Goal: Information Seeking & Learning: Understand process/instructions

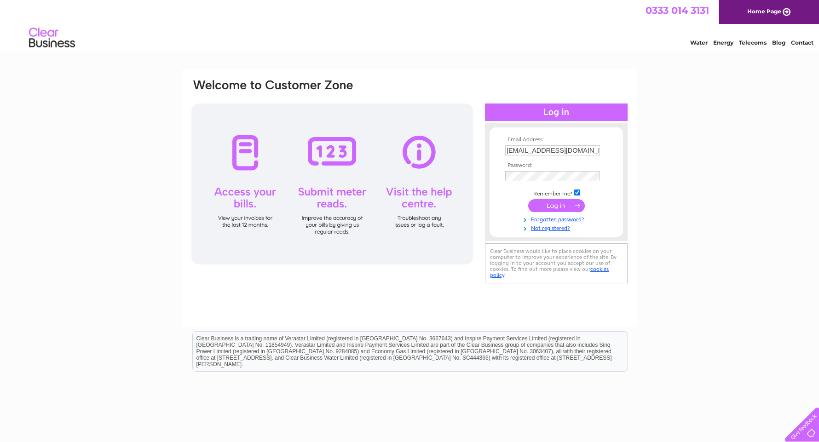
click at [573, 203] on input "submit" at bounding box center [556, 205] width 57 height 13
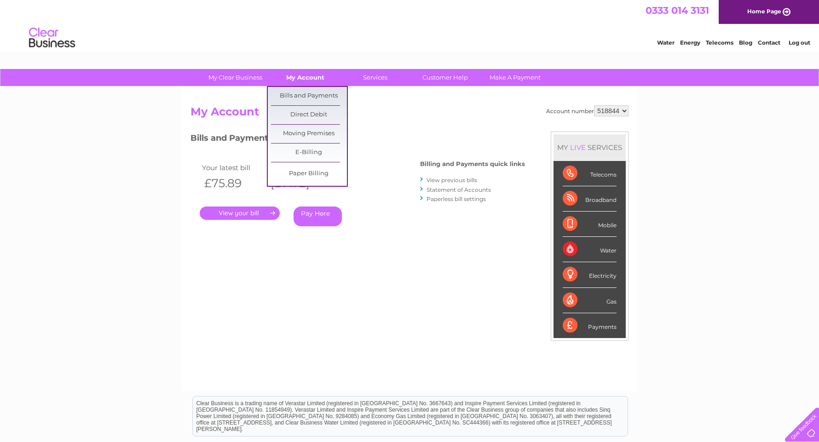
click at [300, 76] on link "My Account" at bounding box center [305, 77] width 76 height 17
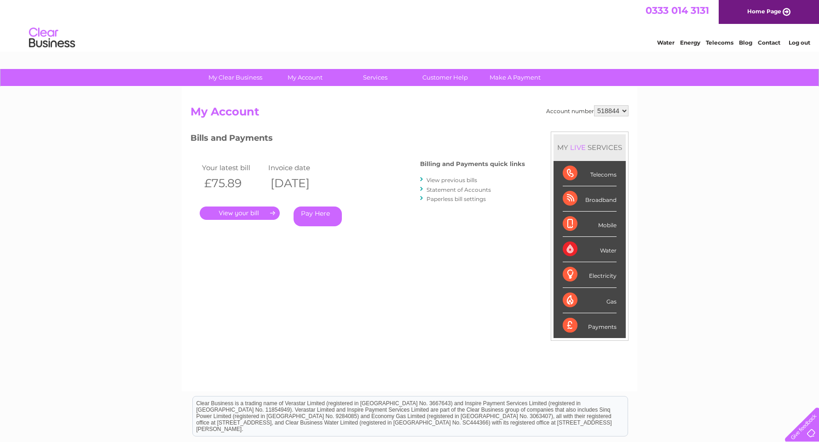
click at [241, 213] on link "." at bounding box center [240, 213] width 80 height 13
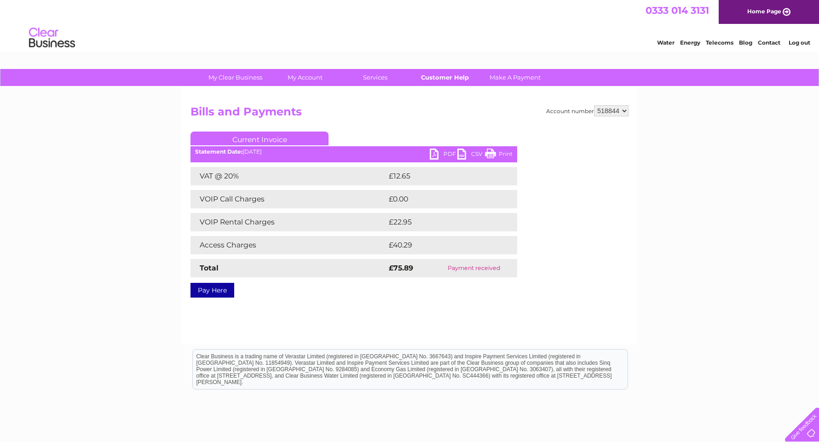
click at [434, 77] on link "Customer Help" at bounding box center [445, 77] width 76 height 17
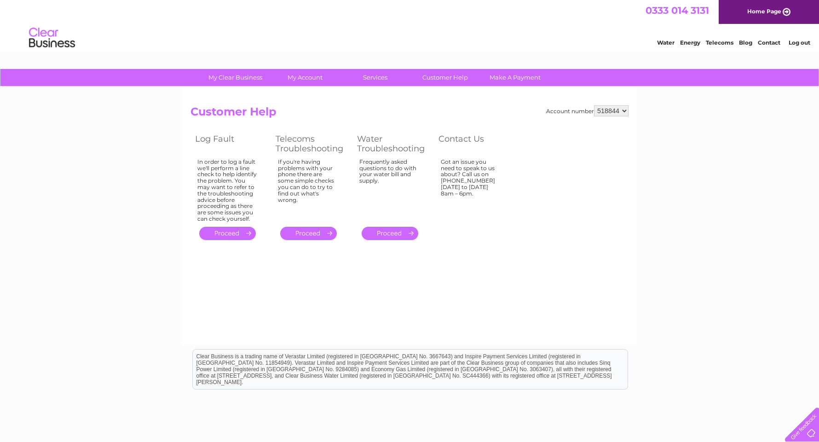
click at [301, 233] on link "." at bounding box center [308, 233] width 57 height 13
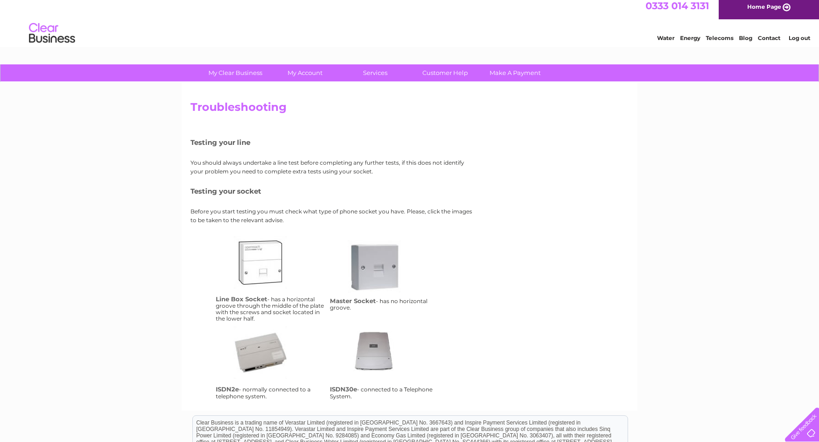
scroll to position [4, 0]
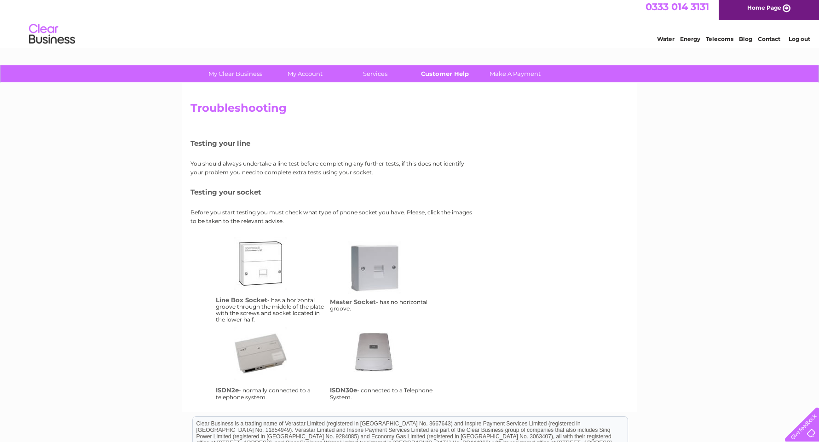
click at [450, 73] on link "Customer Help" at bounding box center [445, 73] width 76 height 17
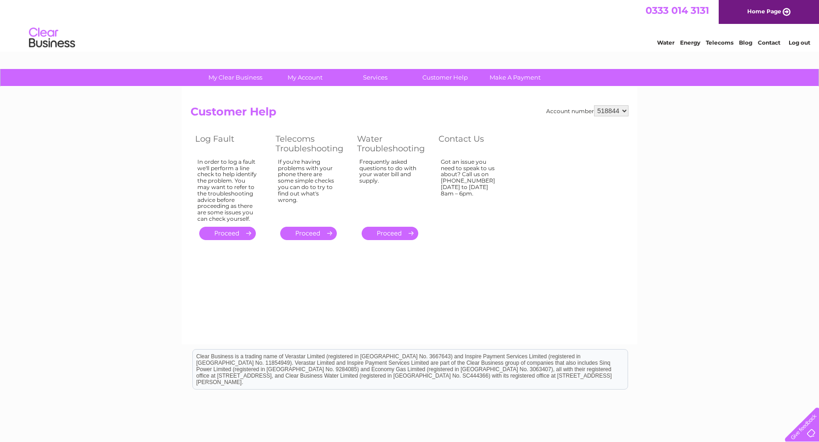
click at [250, 230] on link "." at bounding box center [227, 233] width 57 height 13
click at [250, 231] on link "." at bounding box center [227, 233] width 57 height 13
click at [247, 232] on link "." at bounding box center [227, 233] width 57 height 13
click at [239, 236] on link "." at bounding box center [227, 233] width 57 height 13
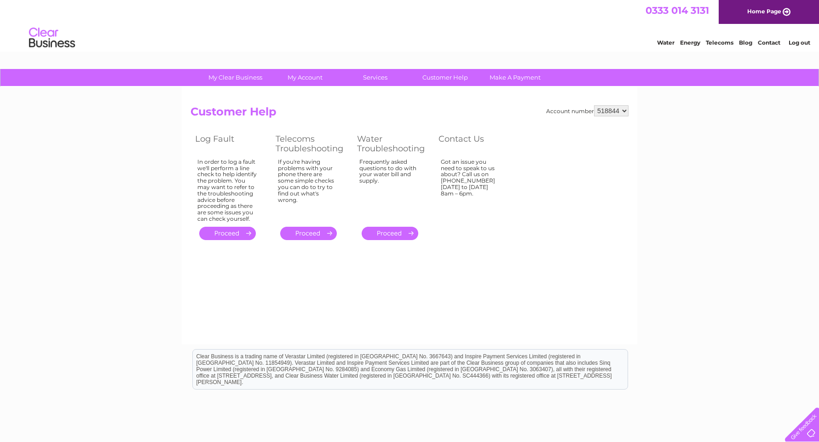
click at [239, 236] on link "." at bounding box center [227, 233] width 57 height 13
click at [240, 233] on link "." at bounding box center [227, 233] width 57 height 13
click at [240, 235] on link "." at bounding box center [227, 233] width 57 height 13
